Goal: Use online tool/utility: Use online tool/utility

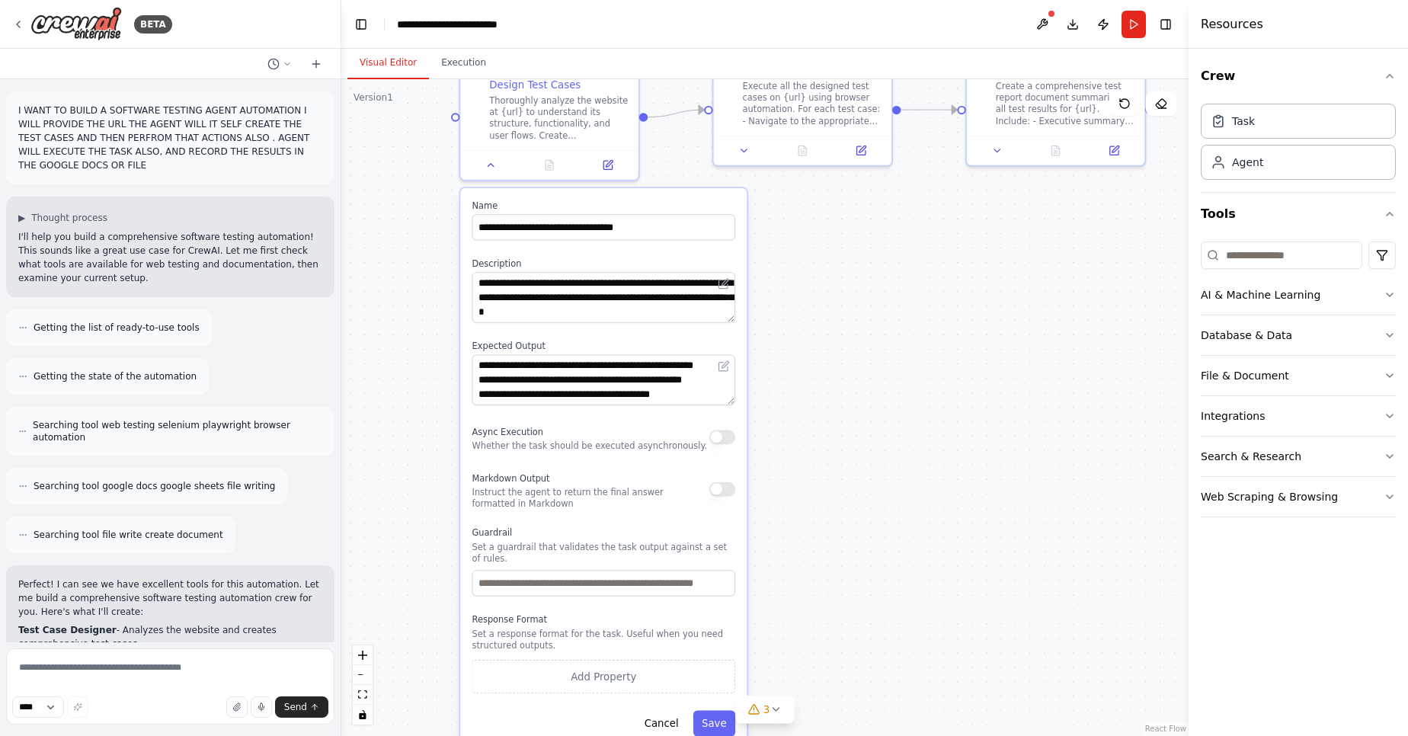
scroll to position [1881, 0]
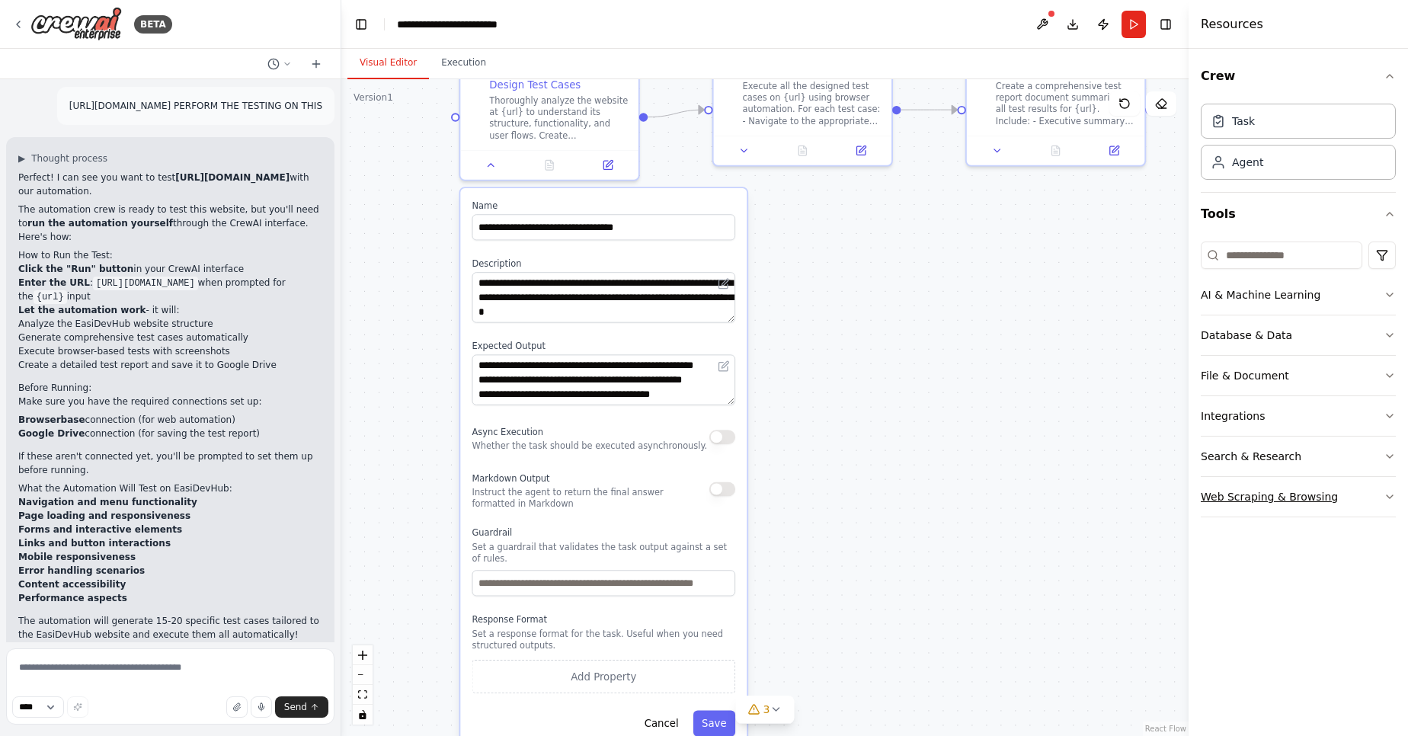
click at [1308, 500] on div "Web Scraping & Browsing" at bounding box center [1269, 496] width 137 height 15
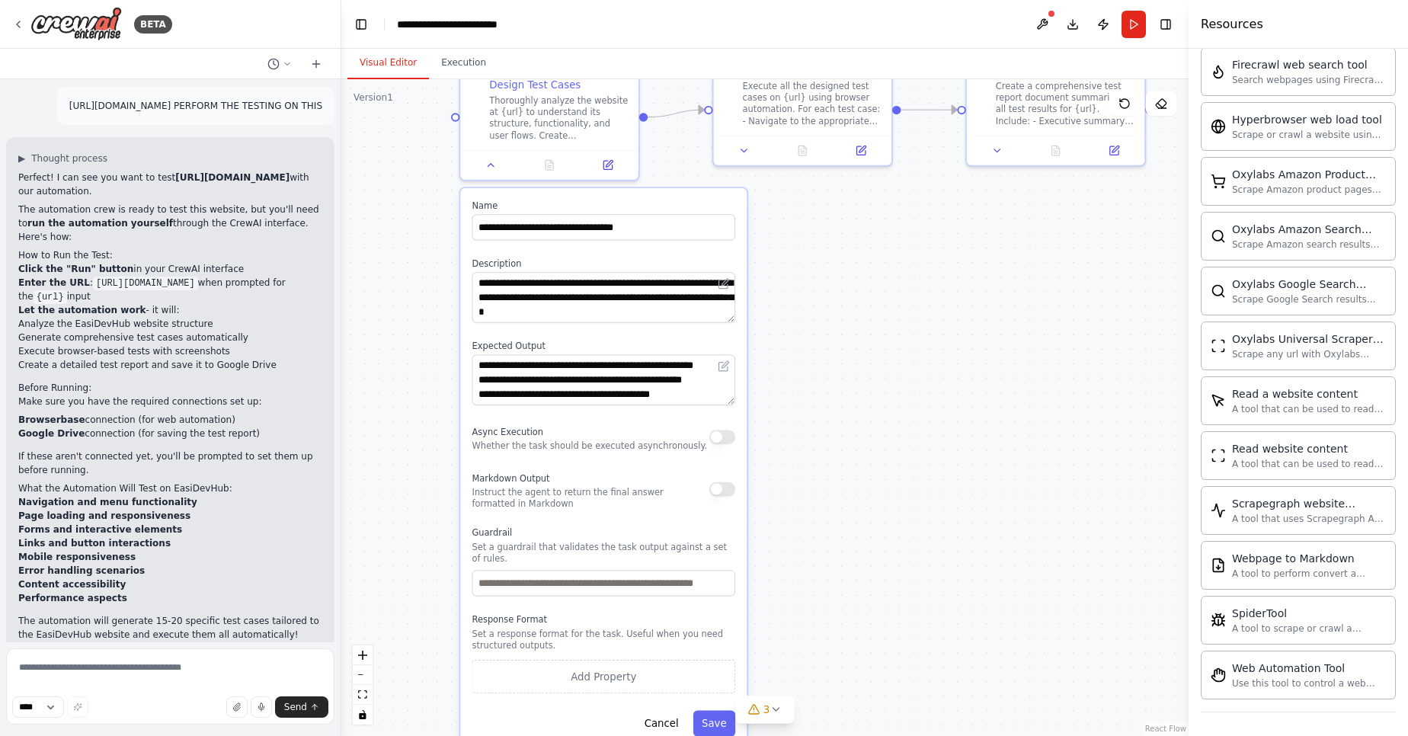
scroll to position [641, 0]
click at [1242, 681] on div "Use this tool to control a web browser and interact with websites using natural…" at bounding box center [1309, 682] width 154 height 12
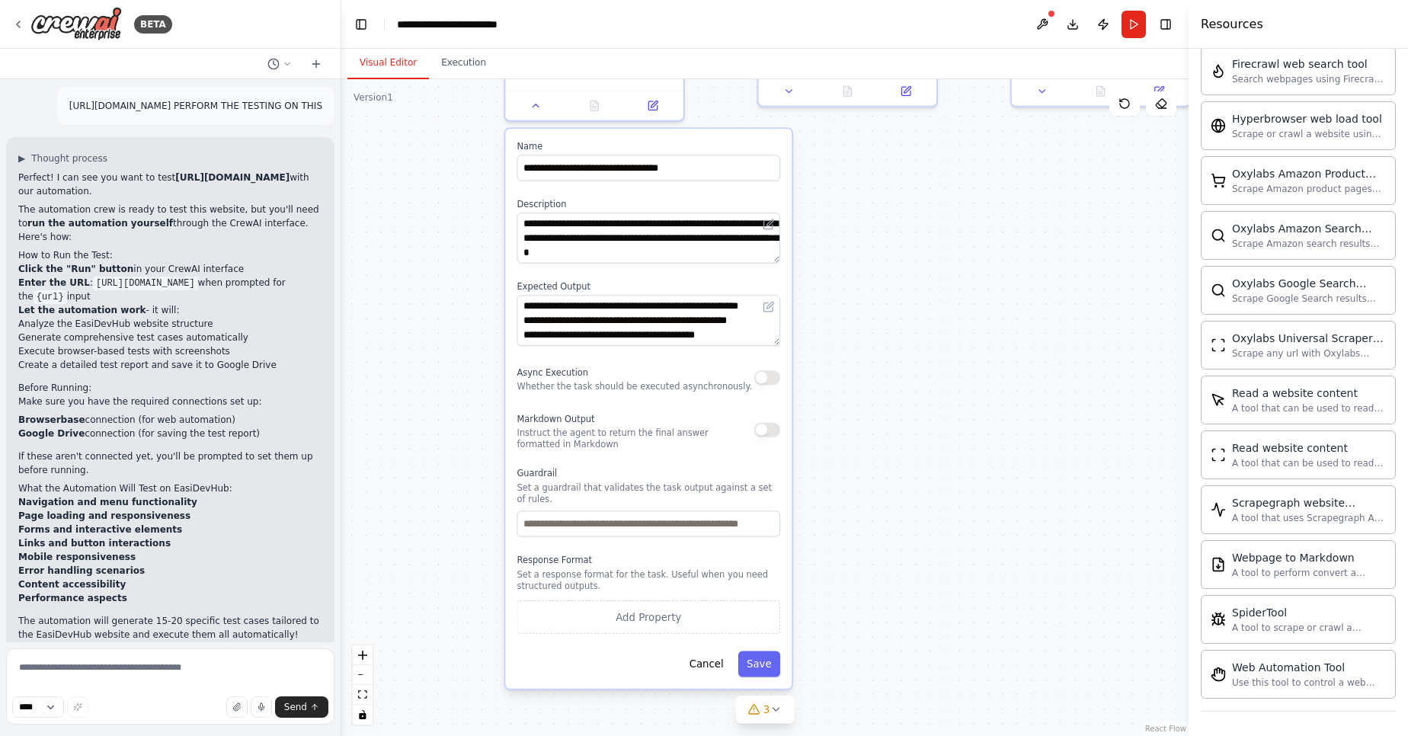
drag, startPoint x: 818, startPoint y: 389, endPoint x: 854, endPoint y: 341, distance: 59.9
click at [859, 346] on div ".deletable-edge-delete-btn { width: 20px; height: 20px; border: 0px solid #ffff…" at bounding box center [764, 407] width 847 height 657
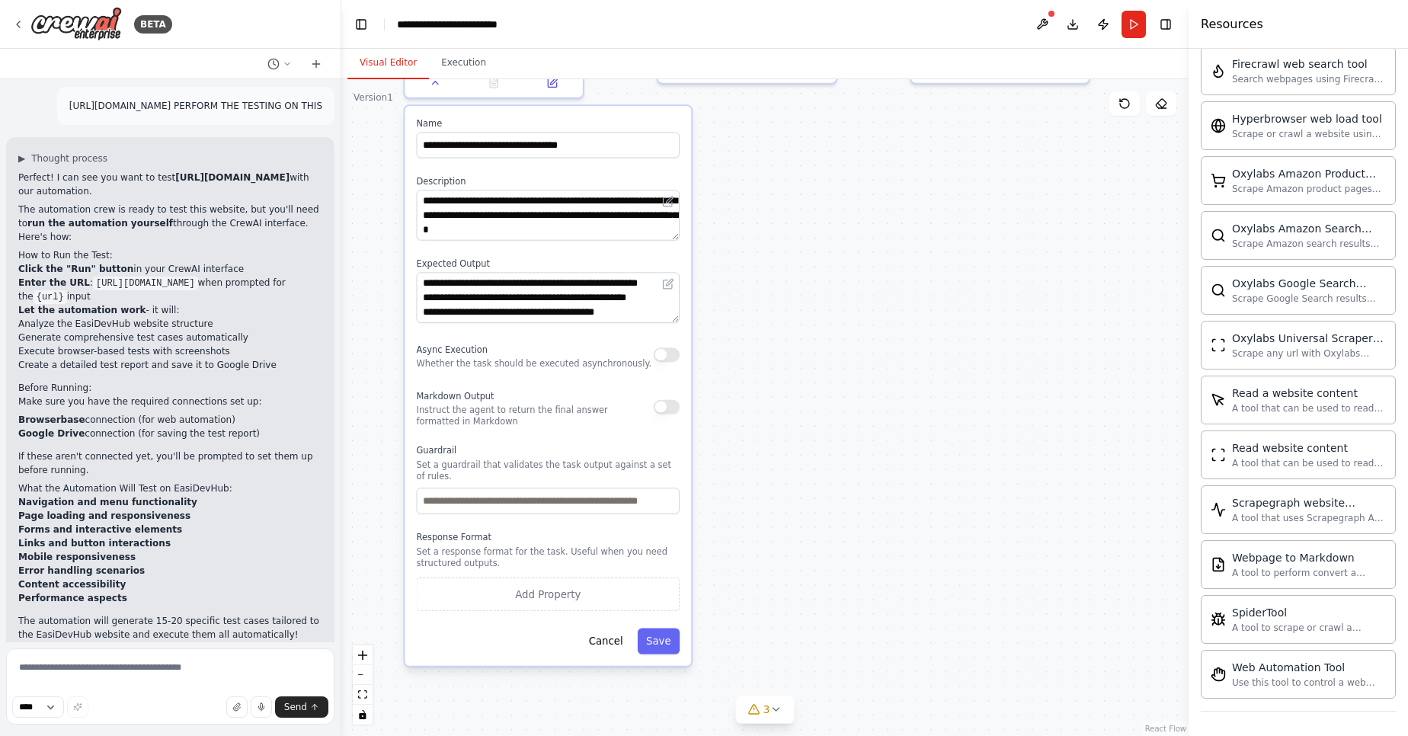
drag, startPoint x: 854, startPoint y: 341, endPoint x: 745, endPoint y: 322, distance: 110.6
click at [745, 322] on div ".deletable-edge-delete-btn { width: 20px; height: 20px; border: 0px solid #ffff…" at bounding box center [764, 407] width 847 height 657
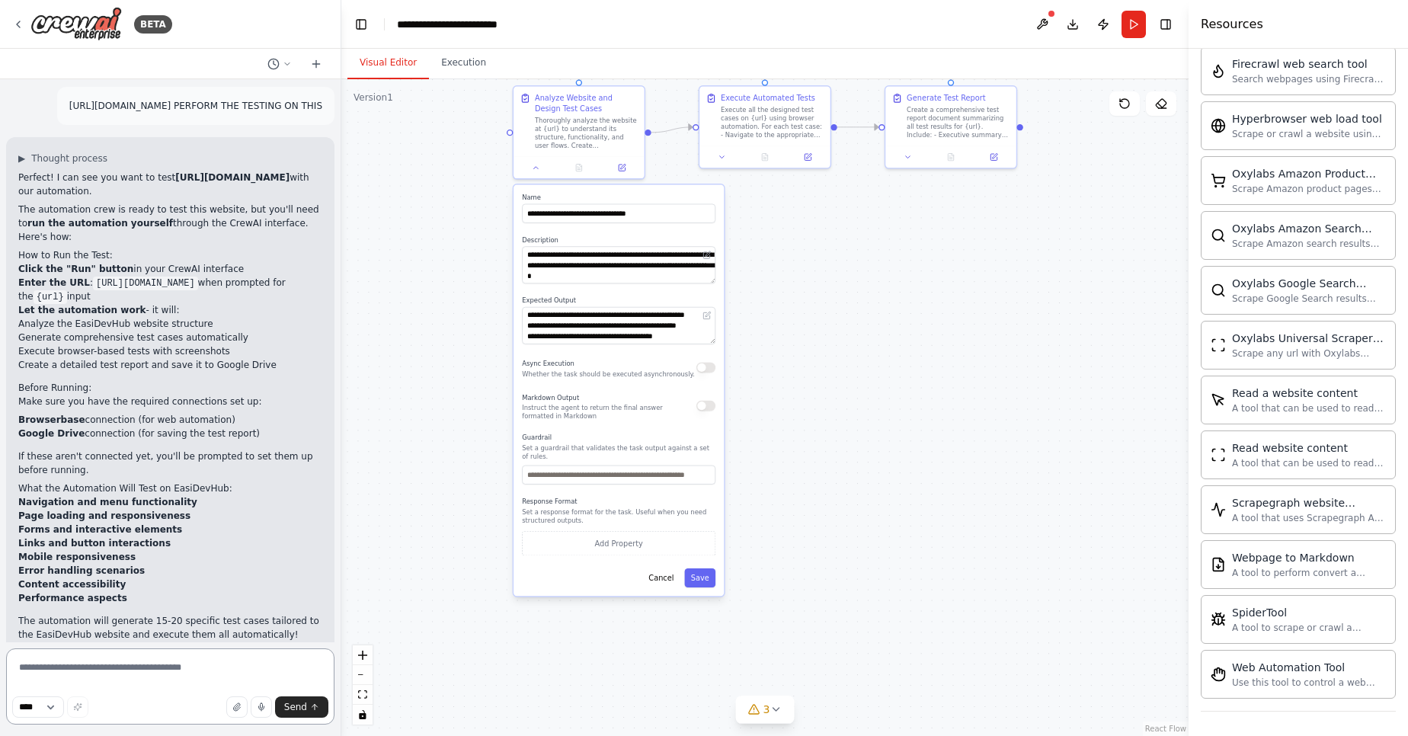
click at [88, 684] on textarea at bounding box center [170, 687] width 328 height 76
type textarea "**********"
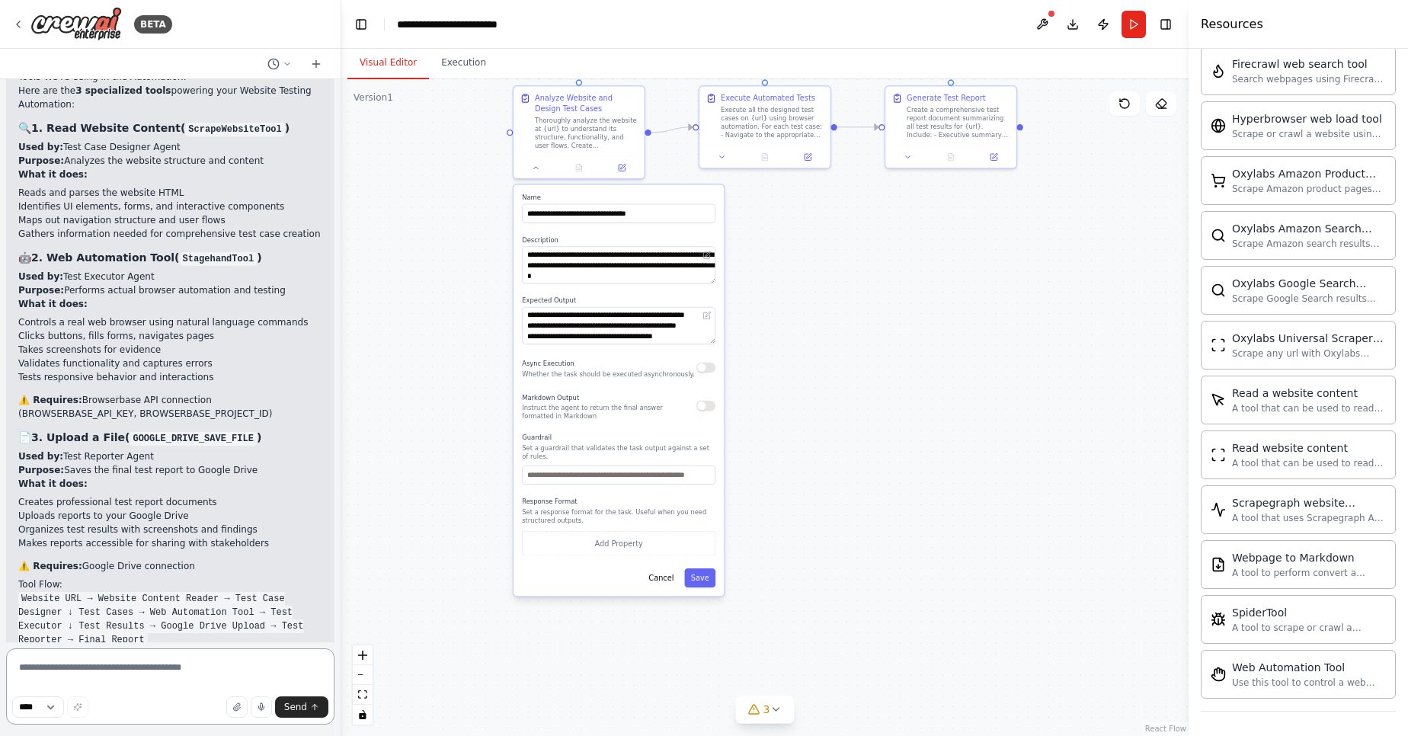
scroll to position [2620, 0]
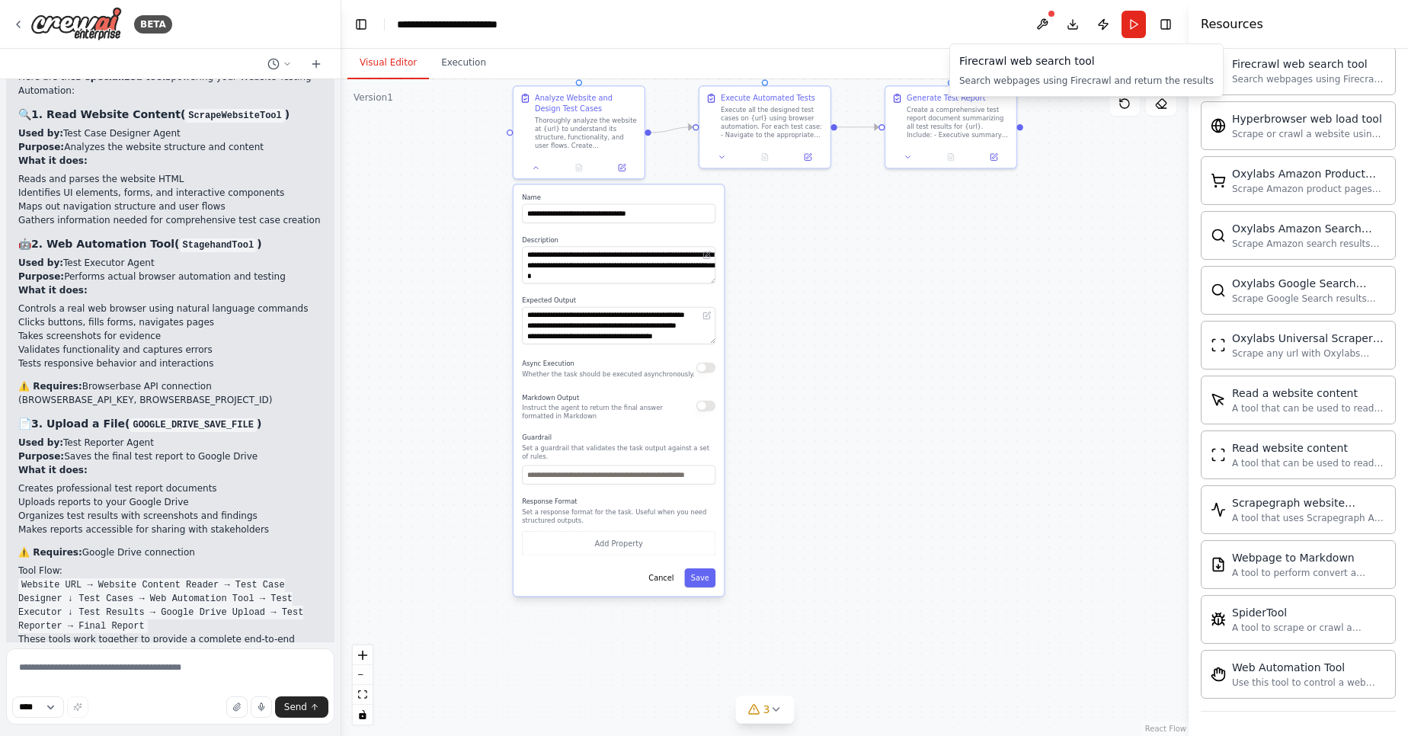
click at [1051, 69] on div "Firecrawl web search tool Search webpages using Firecrawl and return the results" at bounding box center [1087, 70] width 255 height 34
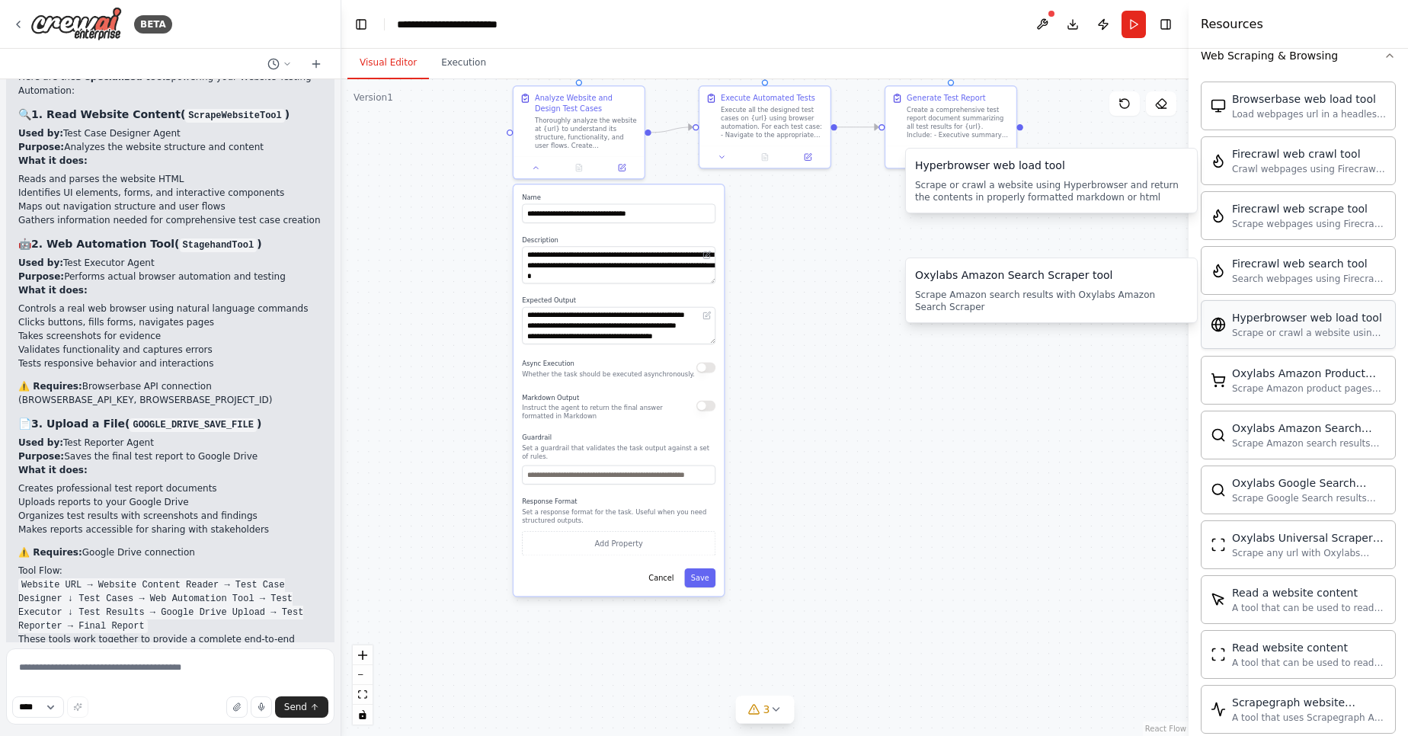
scroll to position [275, 0]
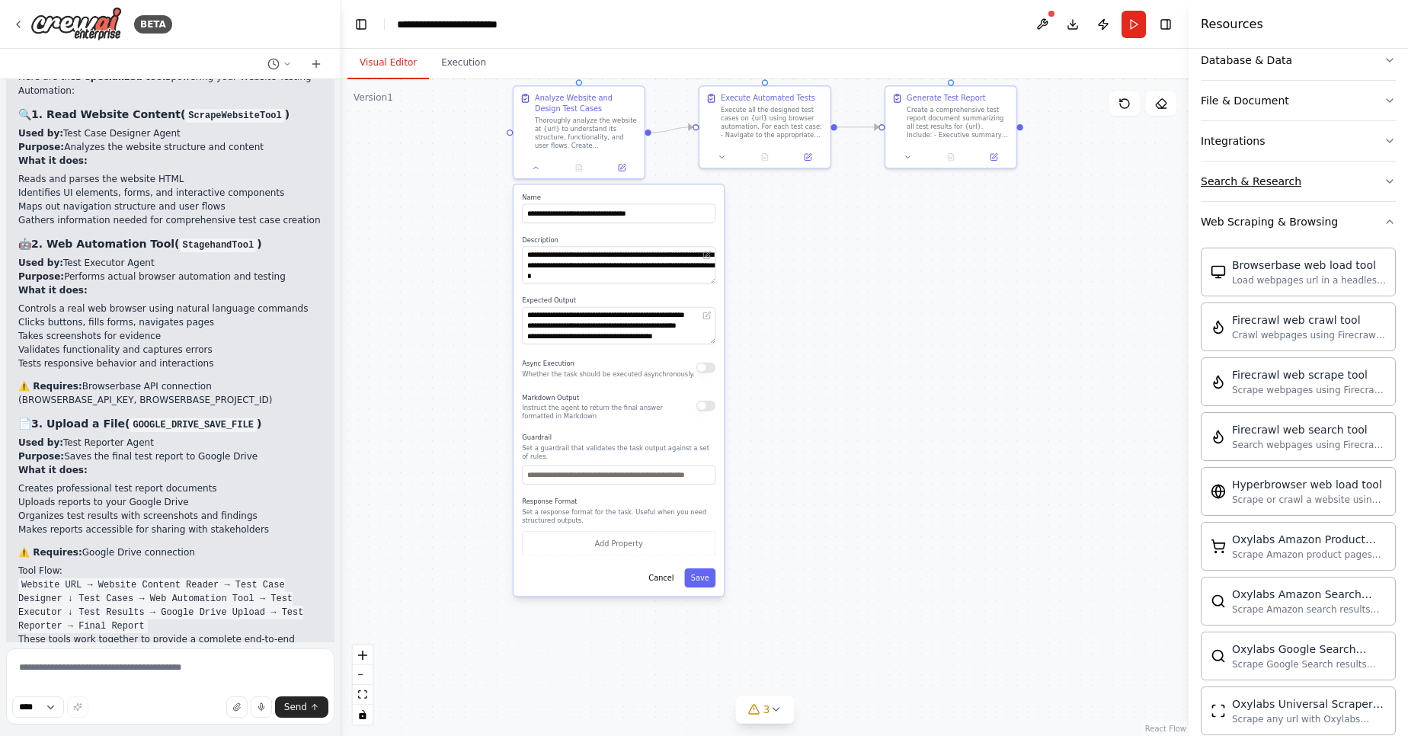
click at [1229, 173] on button "Search & Research" at bounding box center [1298, 182] width 195 height 40
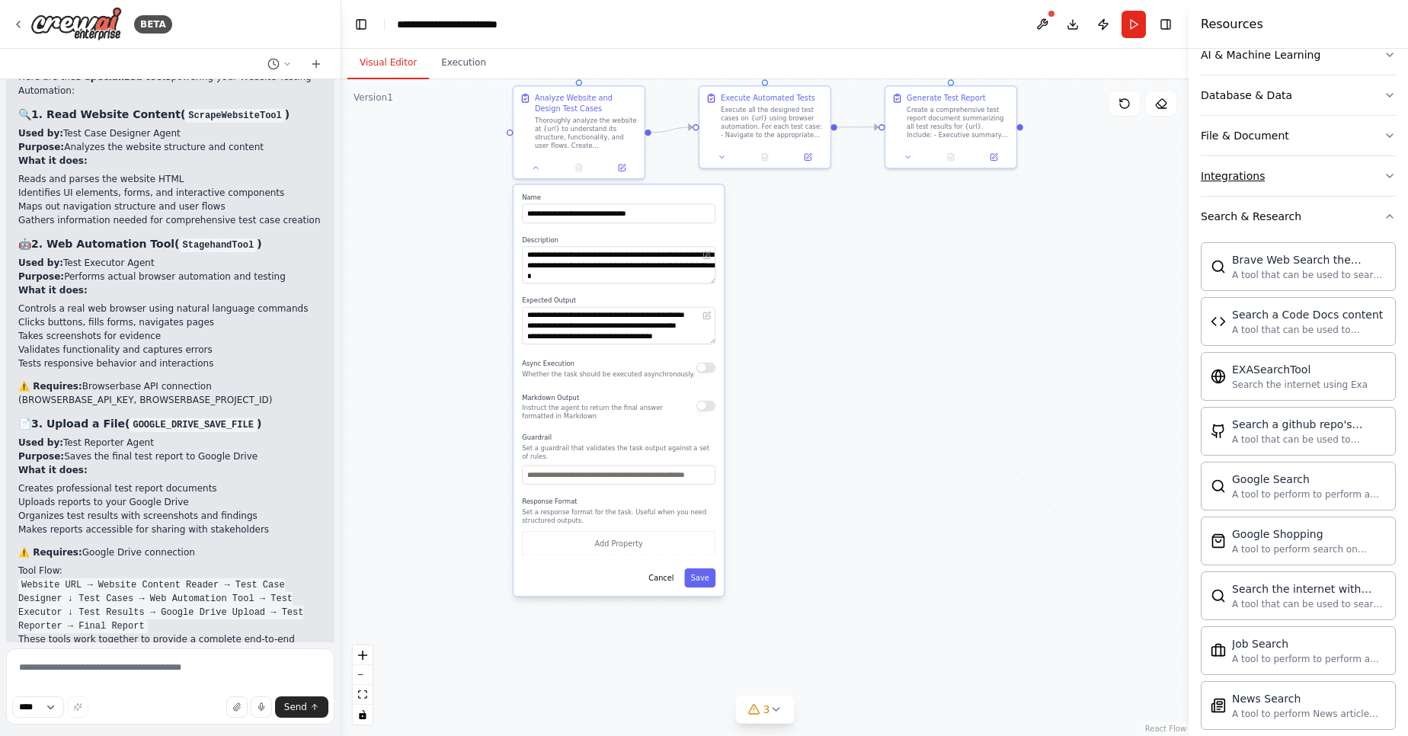
scroll to position [184, 0]
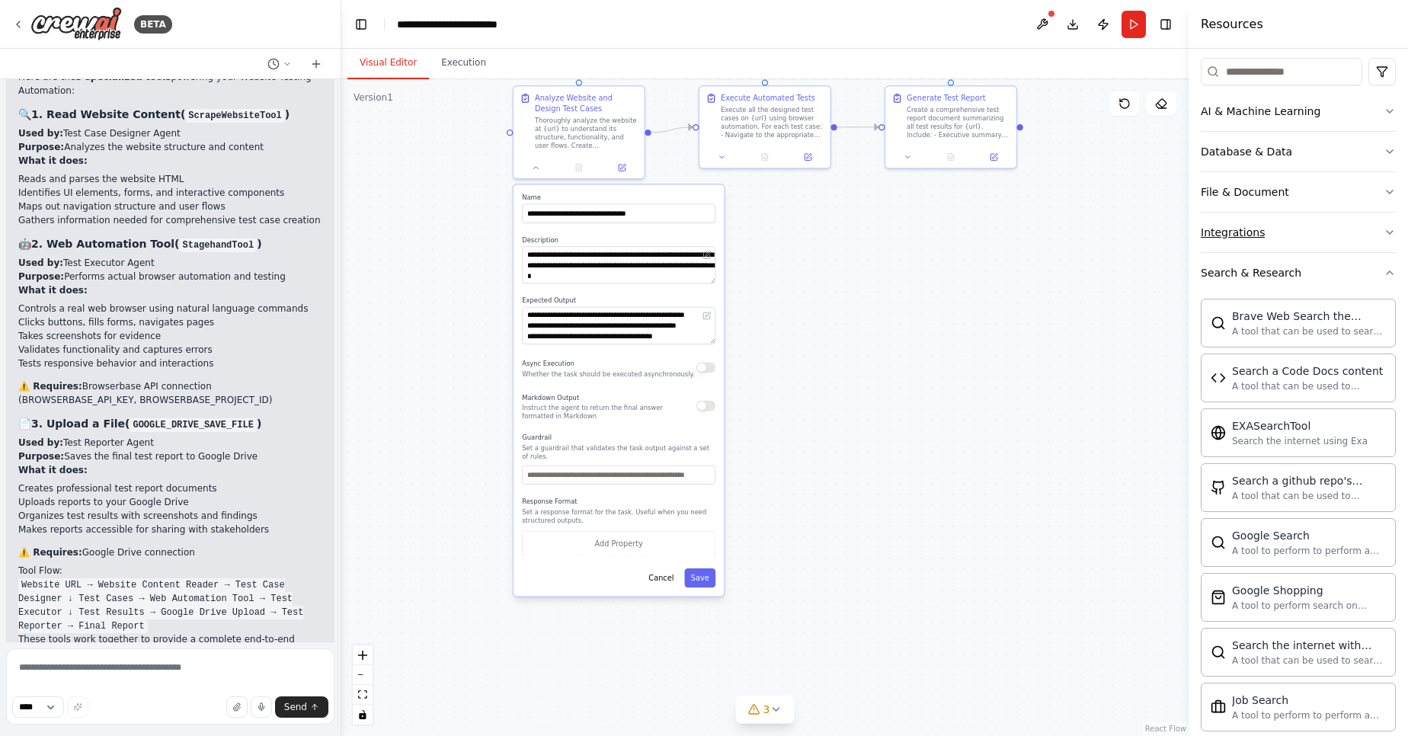
click at [1242, 223] on button "Integrations" at bounding box center [1298, 233] width 195 height 40
click at [1046, 18] on button at bounding box center [1042, 24] width 24 height 27
click at [1046, 18] on div at bounding box center [1042, 24] width 24 height 27
